Goal: Task Accomplishment & Management: Use online tool/utility

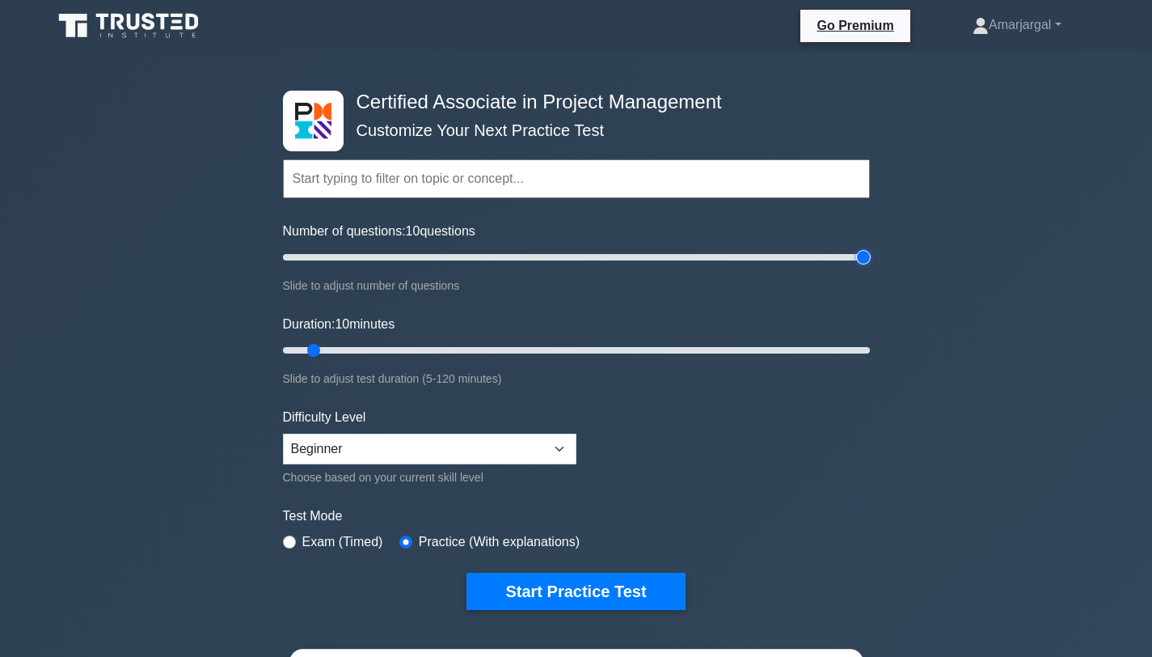
type input "200"
click at [865, 257] on input "Number of questions: 10 questions" at bounding box center [576, 256] width 587 height 19
drag, startPoint x: 315, startPoint y: 347, endPoint x: 950, endPoint y: 348, distance: 635.5
type input "120"
click at [870, 348] on input "Duration: 120 minutes" at bounding box center [576, 349] width 587 height 19
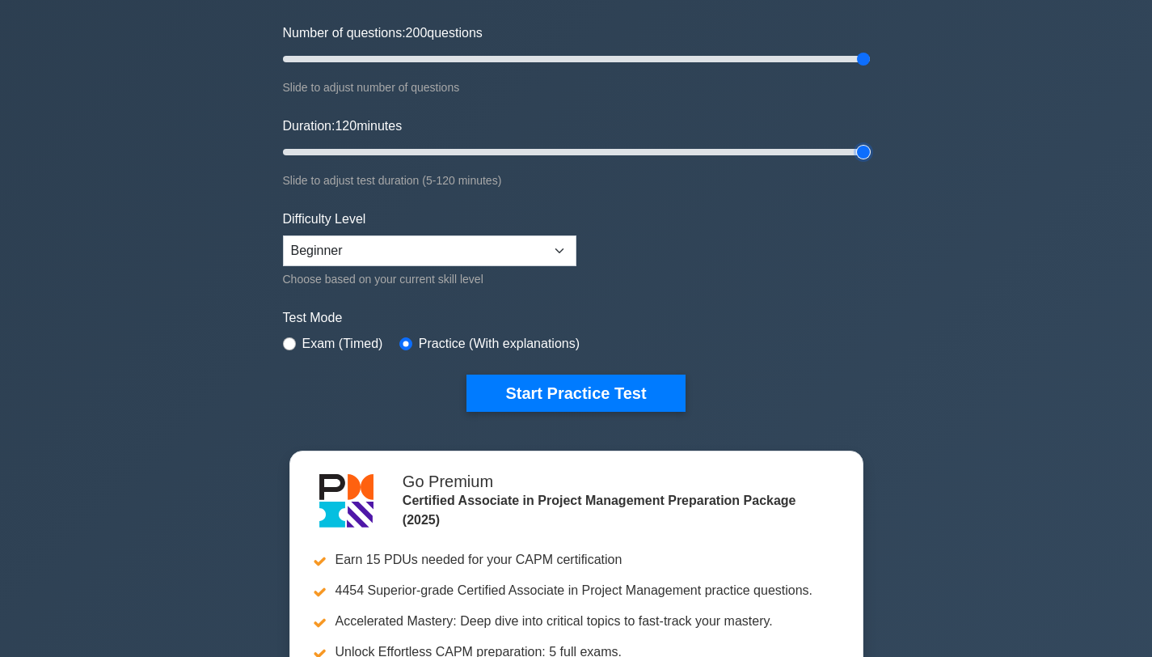
scroll to position [199, 0]
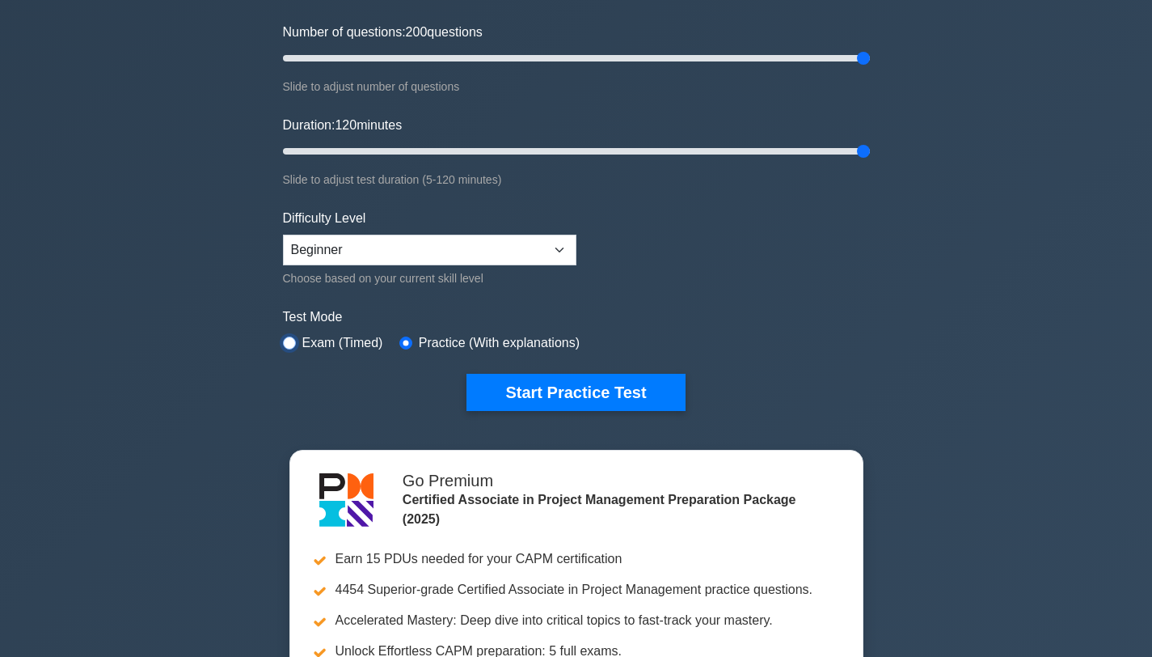
click at [287, 342] on input "radio" at bounding box center [289, 342] width 13 height 13
radio input "true"
click at [371, 252] on select "Beginner Intermediate Expert" at bounding box center [429, 249] width 293 height 31
select select "expert"
click at [283, 234] on select "Beginner Intermediate Expert" at bounding box center [429, 249] width 293 height 31
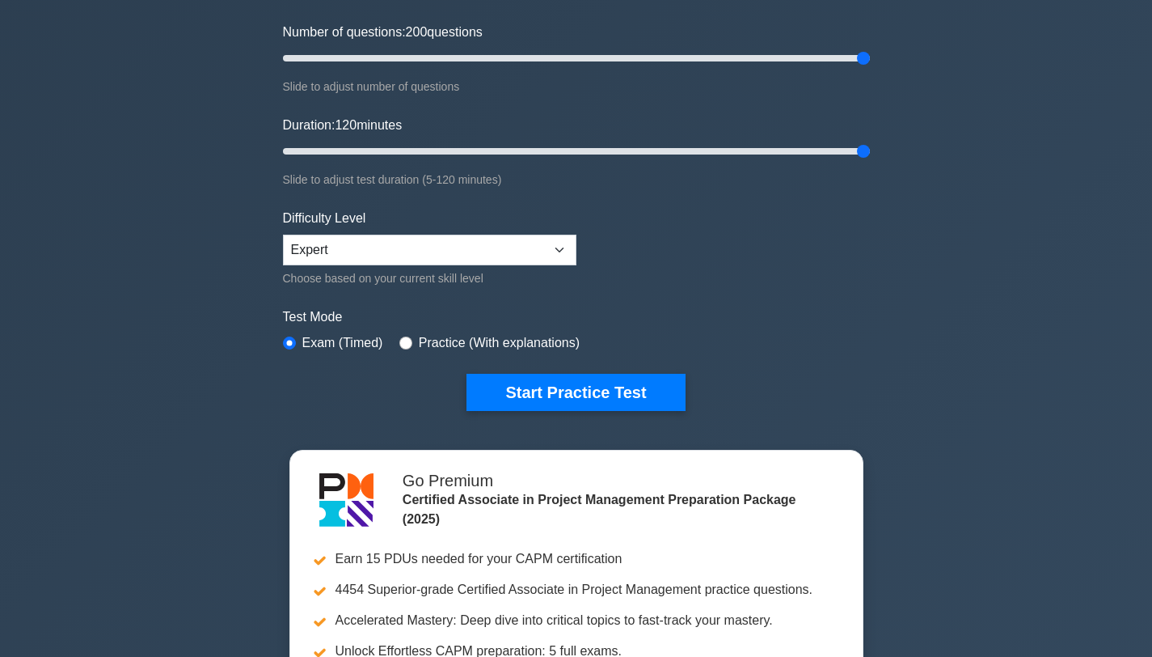
click at [332, 365] on form "Topics Project Scope Management Project Time Management Project Cost Management…" at bounding box center [576, 161] width 587 height 500
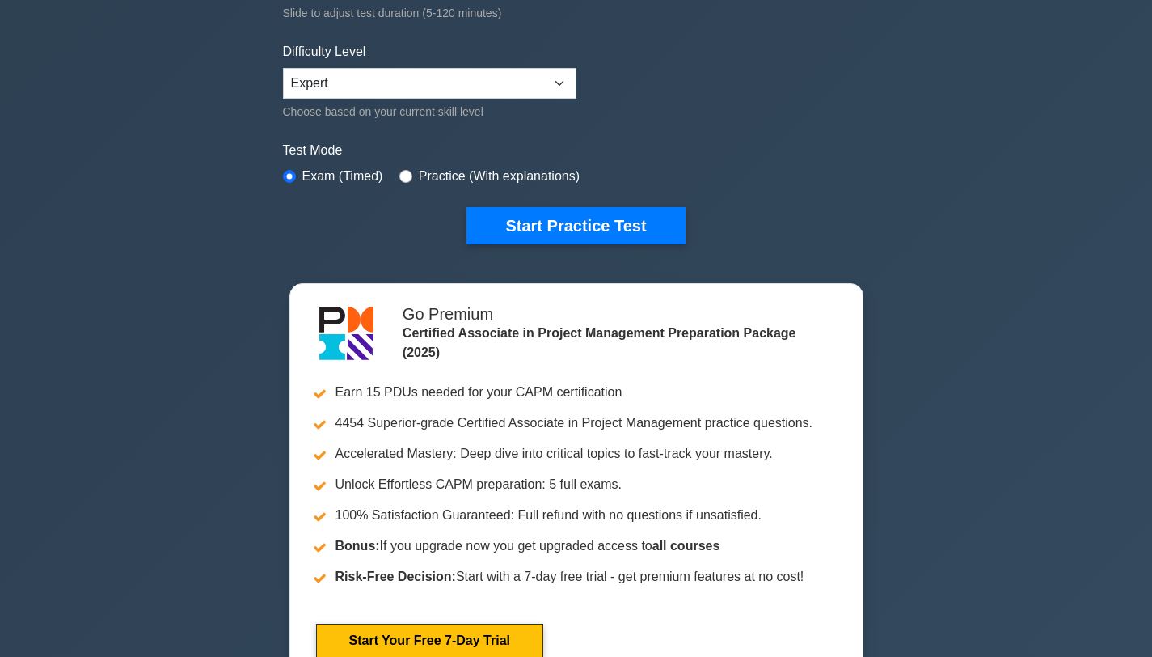
scroll to position [194, 0]
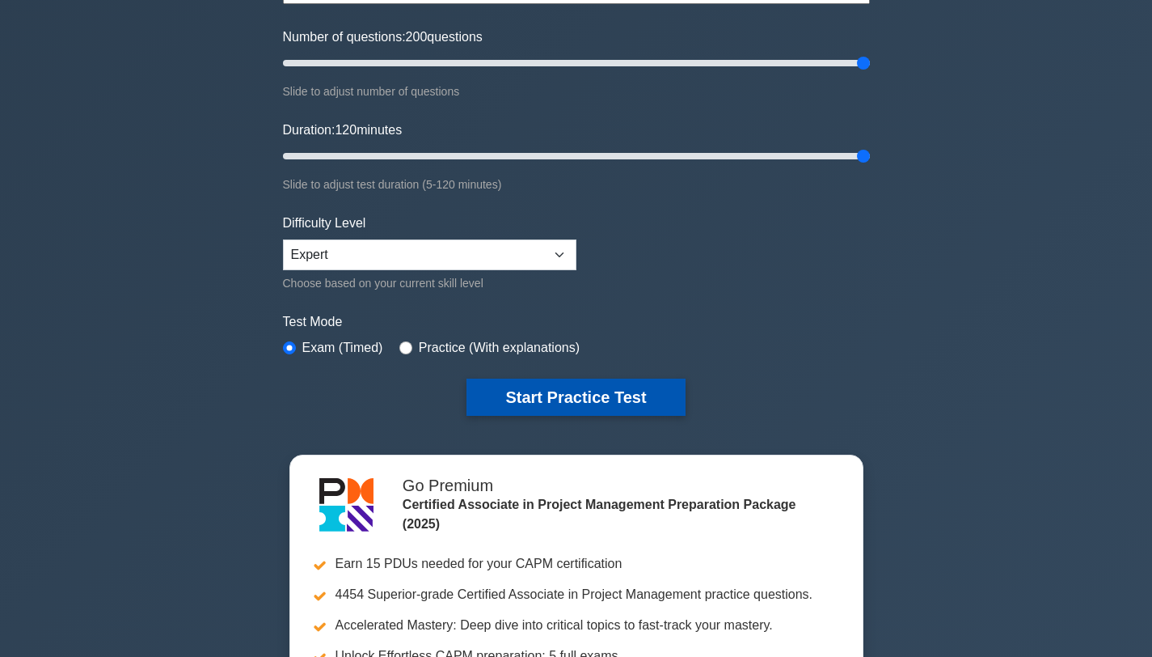
click at [538, 402] on button "Start Practice Test" at bounding box center [576, 396] width 218 height 37
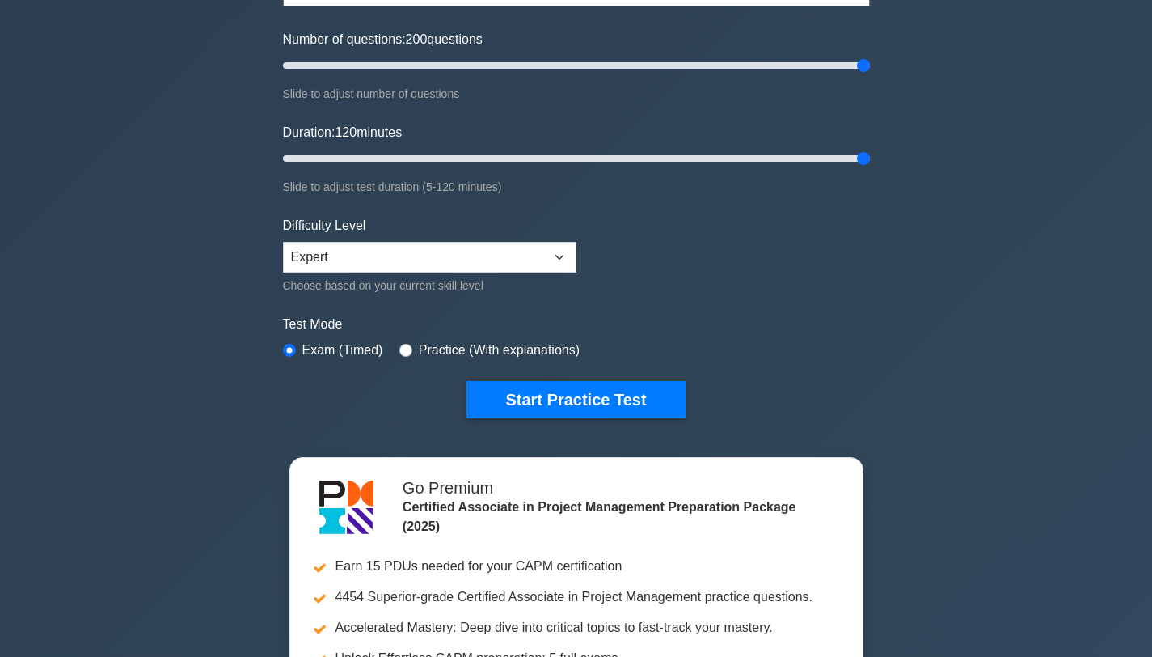
scroll to position [0, 0]
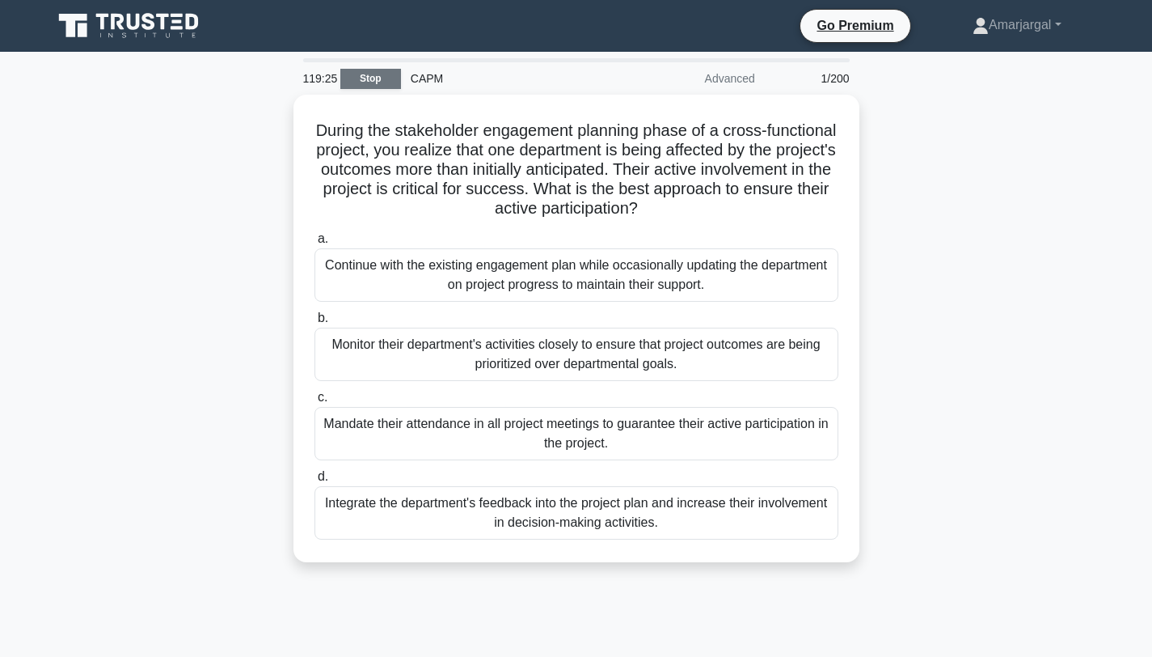
click at [373, 74] on link "Stop" at bounding box center [370, 79] width 61 height 20
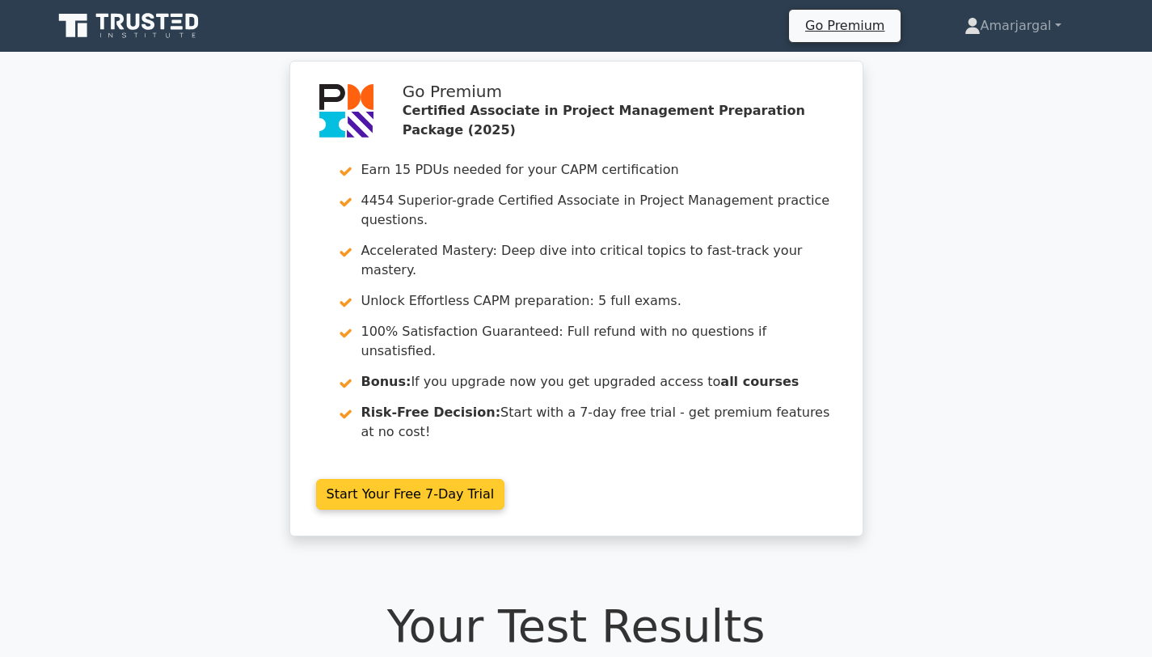
click at [434, 479] on link "Start Your Free 7-Day Trial" at bounding box center [410, 494] width 189 height 31
